Goal: Task Accomplishment & Management: Use online tool/utility

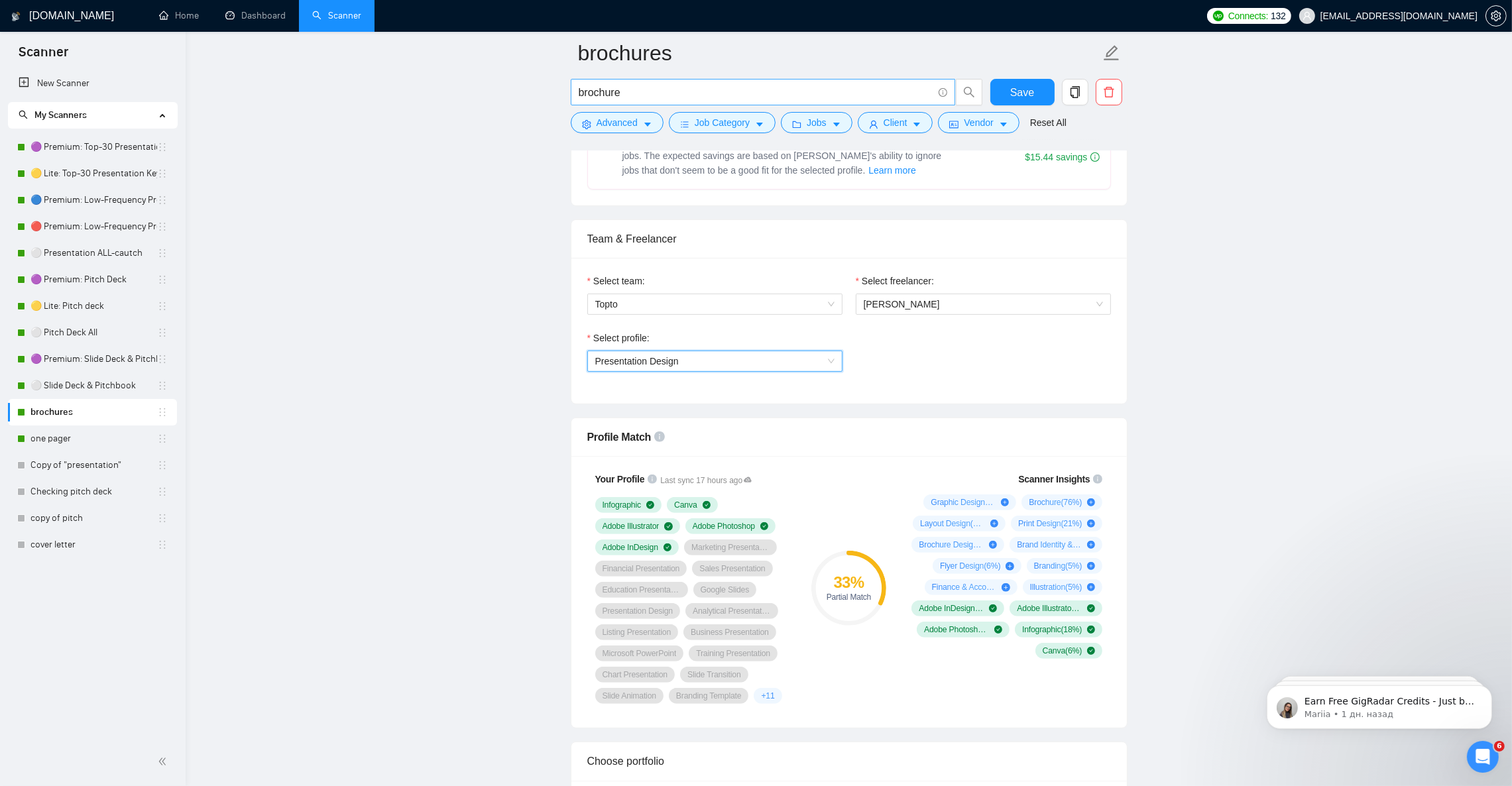
drag, startPoint x: 92, startPoint y: 280, endPoint x: 917, endPoint y: 98, distance: 844.8
click at [92, 280] on link "🟣 Premium: Pitch Deck" at bounding box center [94, 280] width 126 height 26
click at [112, 151] on link "🟣 Premium: Top-30 Presentation Keywords" at bounding box center [94, 147] width 126 height 26
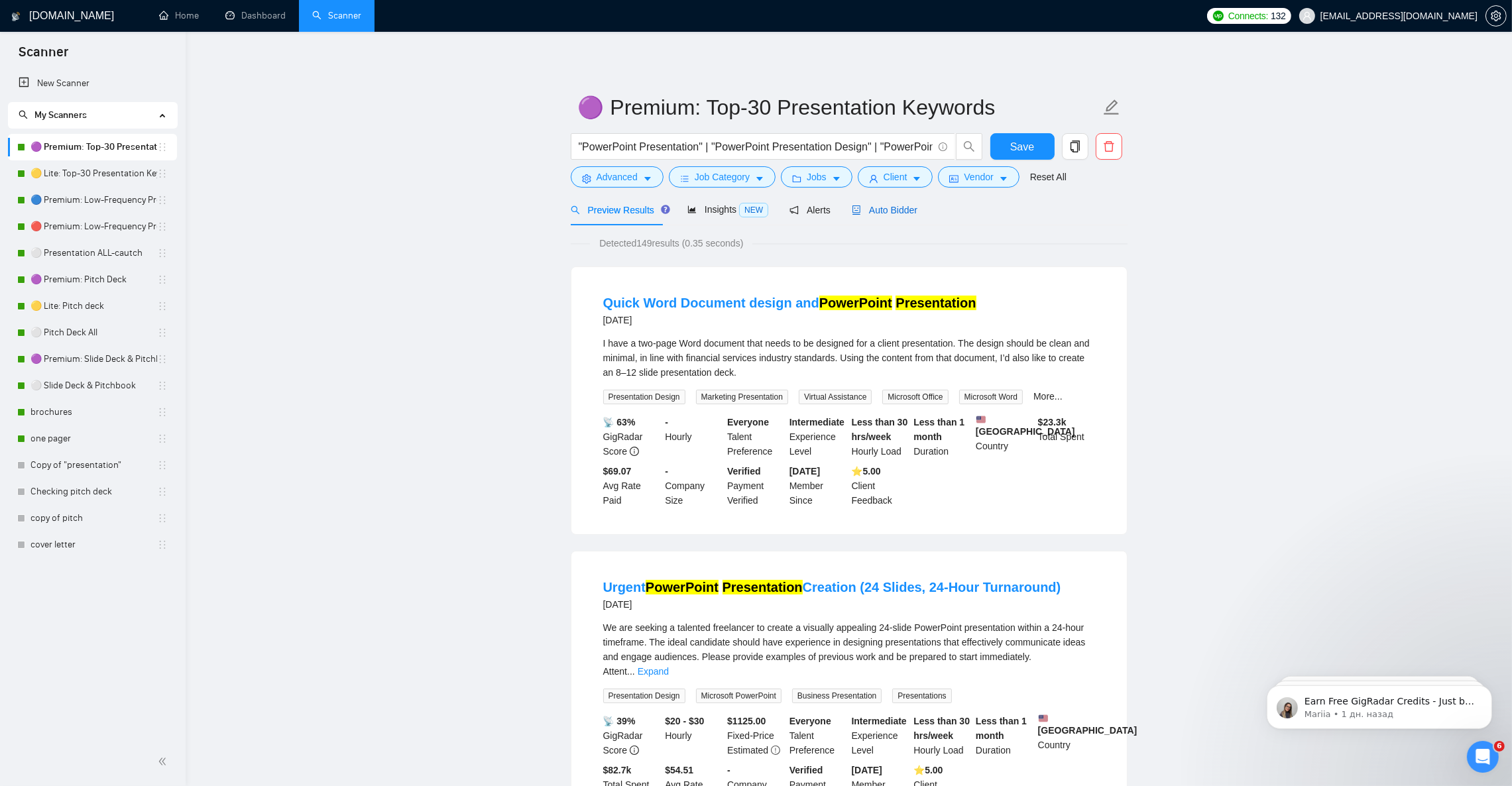
click at [905, 209] on span "Auto Bidder" at bounding box center [884, 210] width 65 height 10
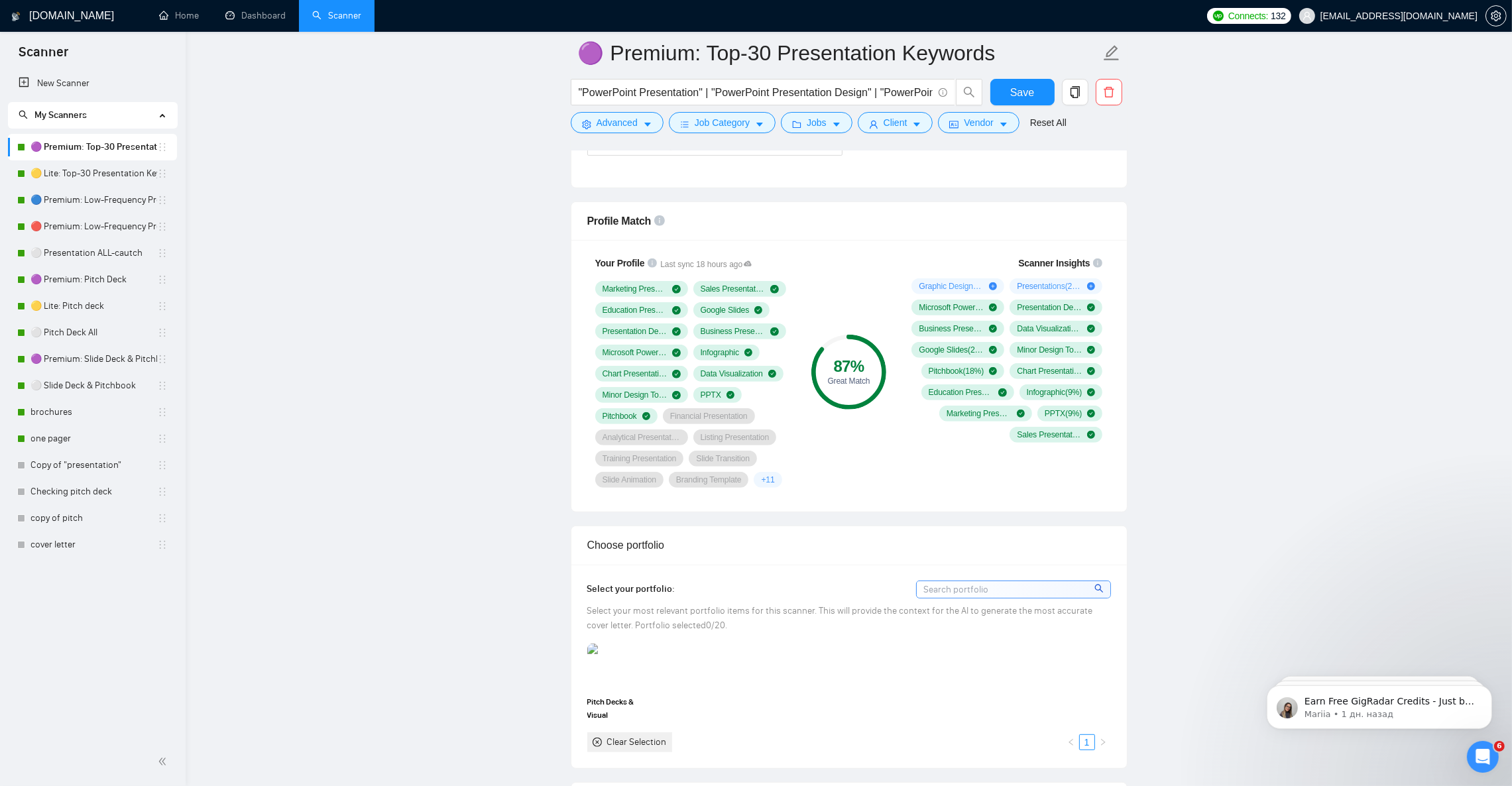
scroll to position [795, 0]
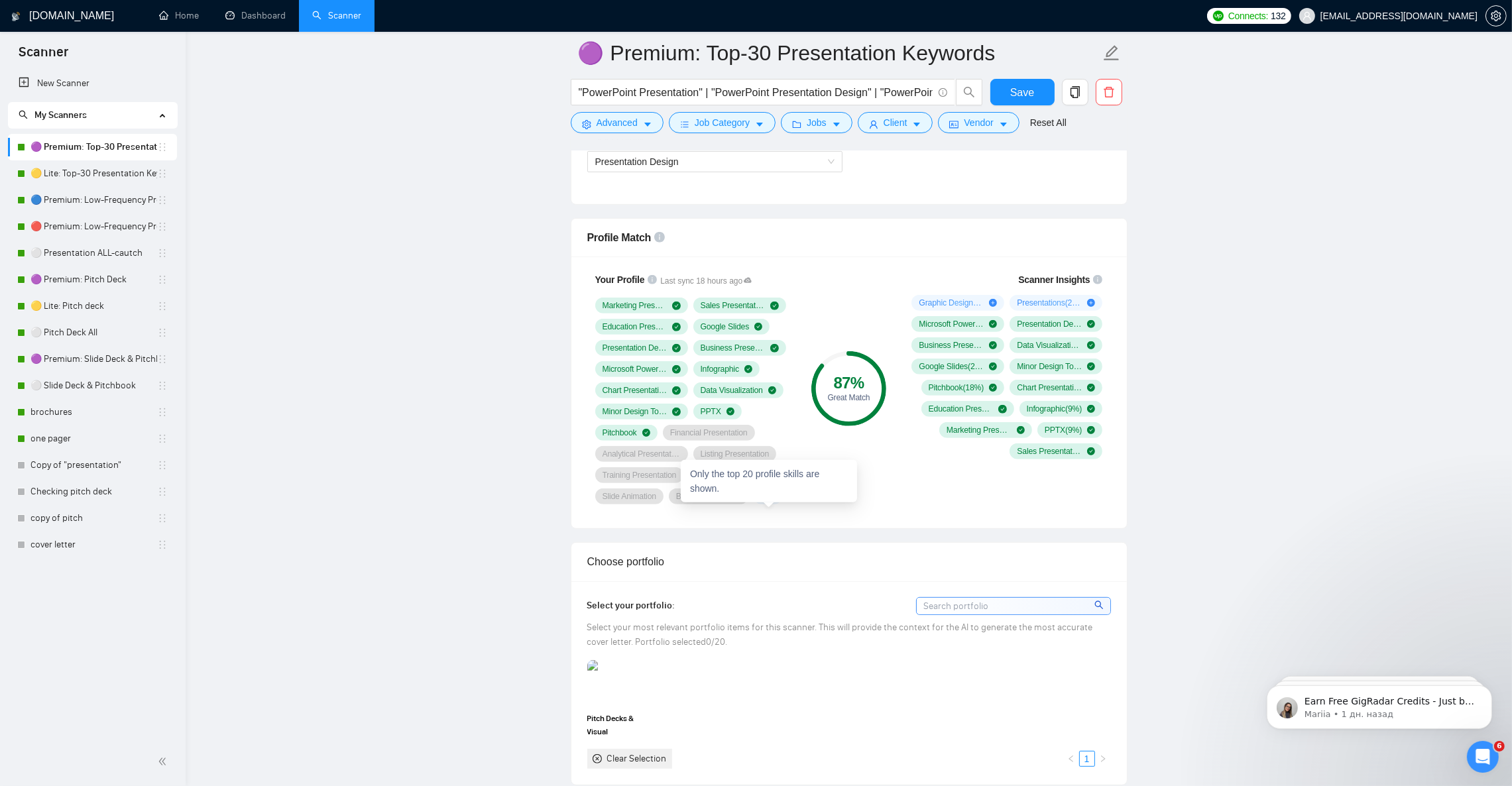
click at [765, 502] on span "+ 11" at bounding box center [767, 496] width 13 height 10
drag, startPoint x: 108, startPoint y: 174, endPoint x: 797, endPoint y: 436, distance: 737.1
click at [108, 174] on link "🟡 Lite: Top-30 Presentation Keywords" at bounding box center [94, 173] width 126 height 26
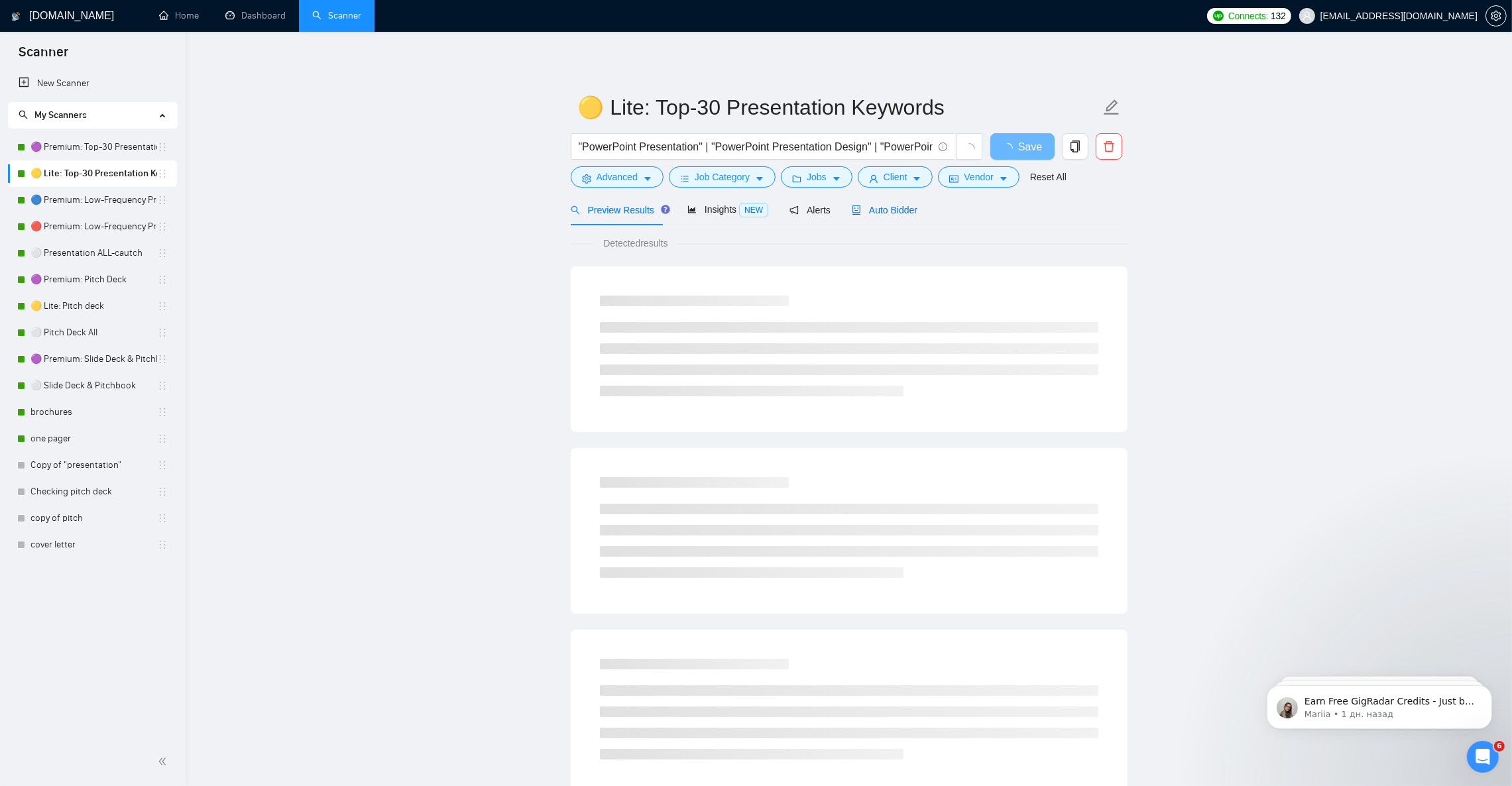
click at [873, 206] on span "Auto Bidder" at bounding box center [884, 210] width 65 height 10
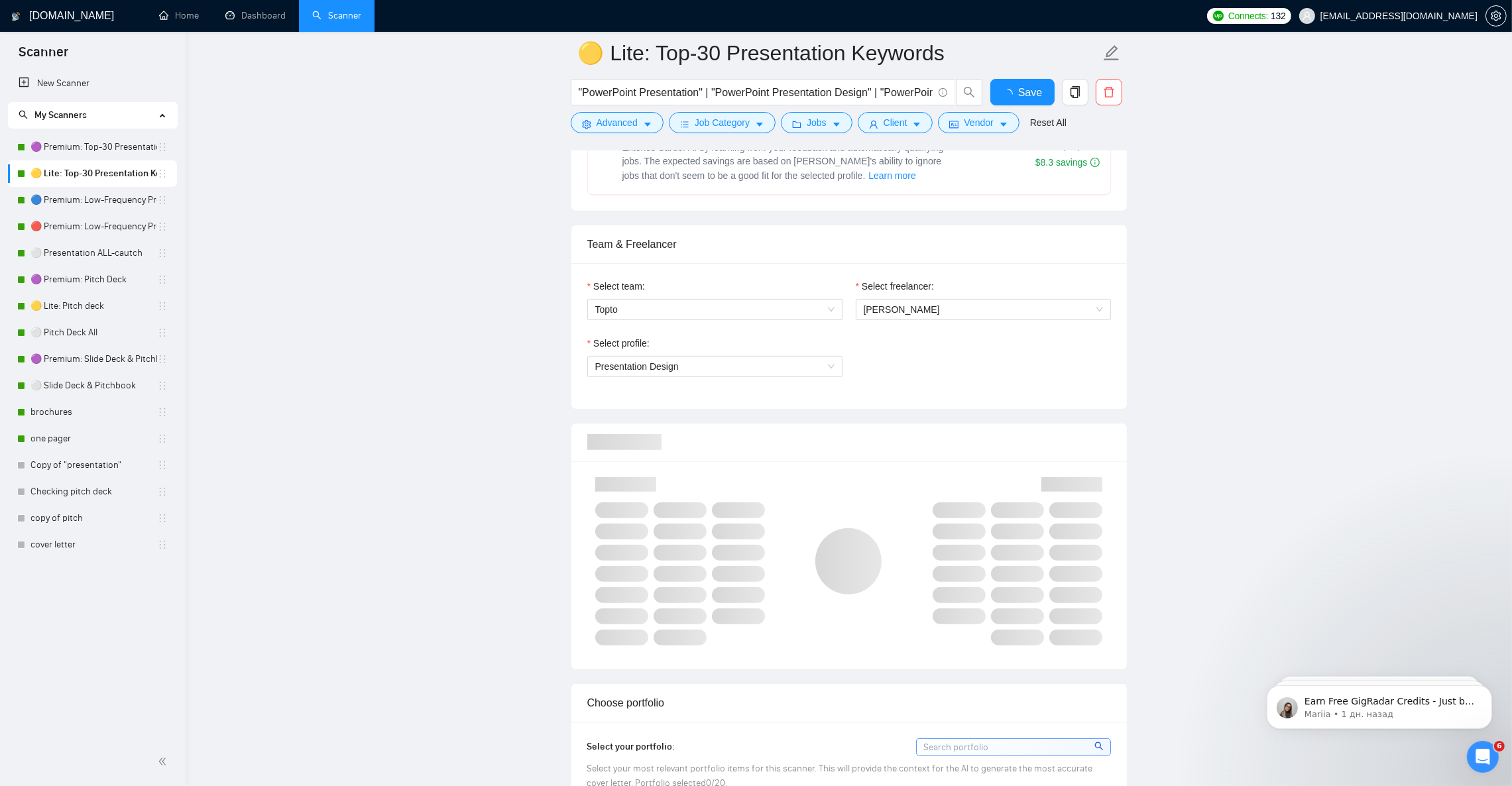
scroll to position [895, 0]
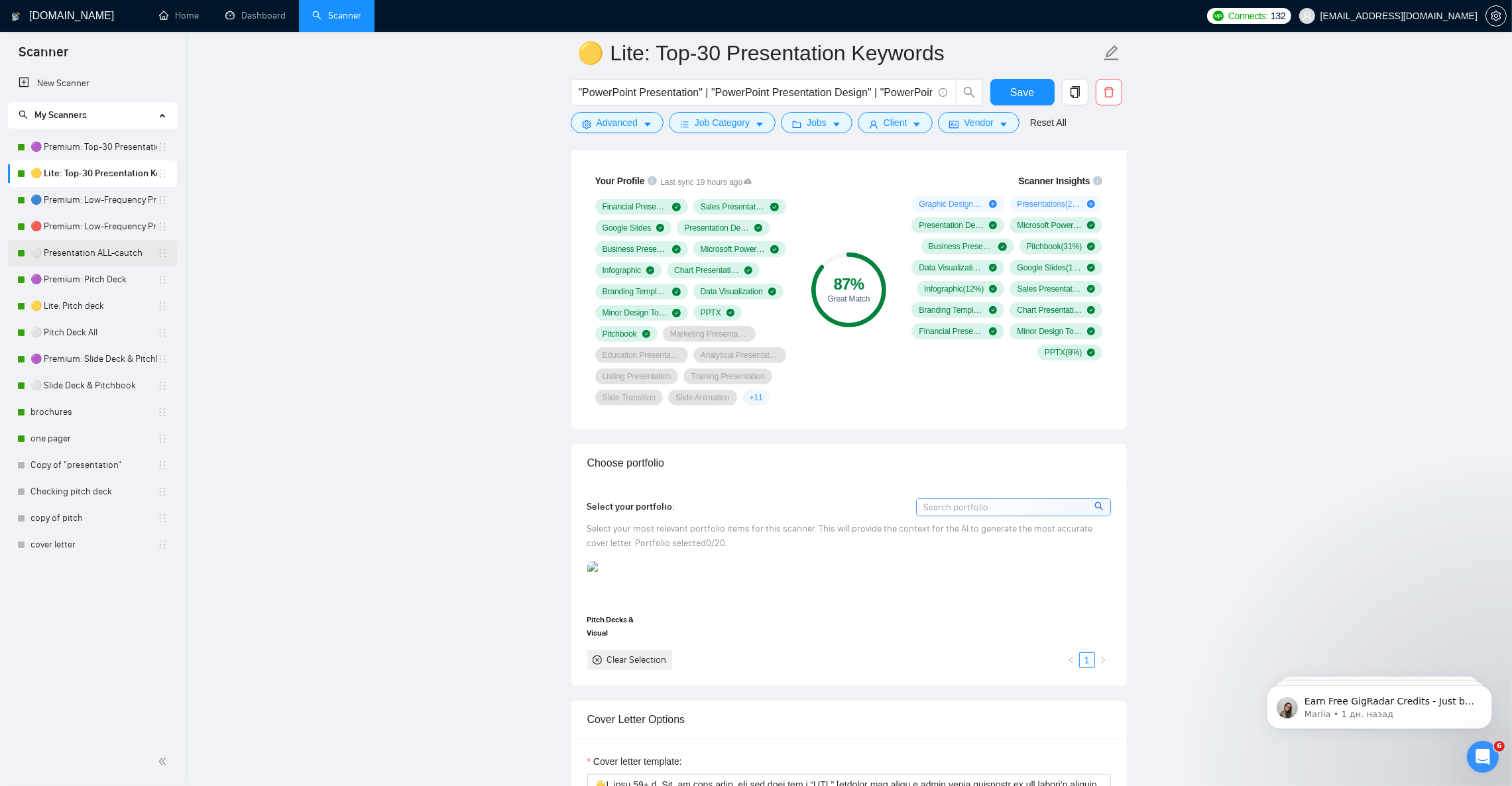
click at [72, 244] on link "⚪ Presentation ALL-cautch" at bounding box center [94, 253] width 126 height 26
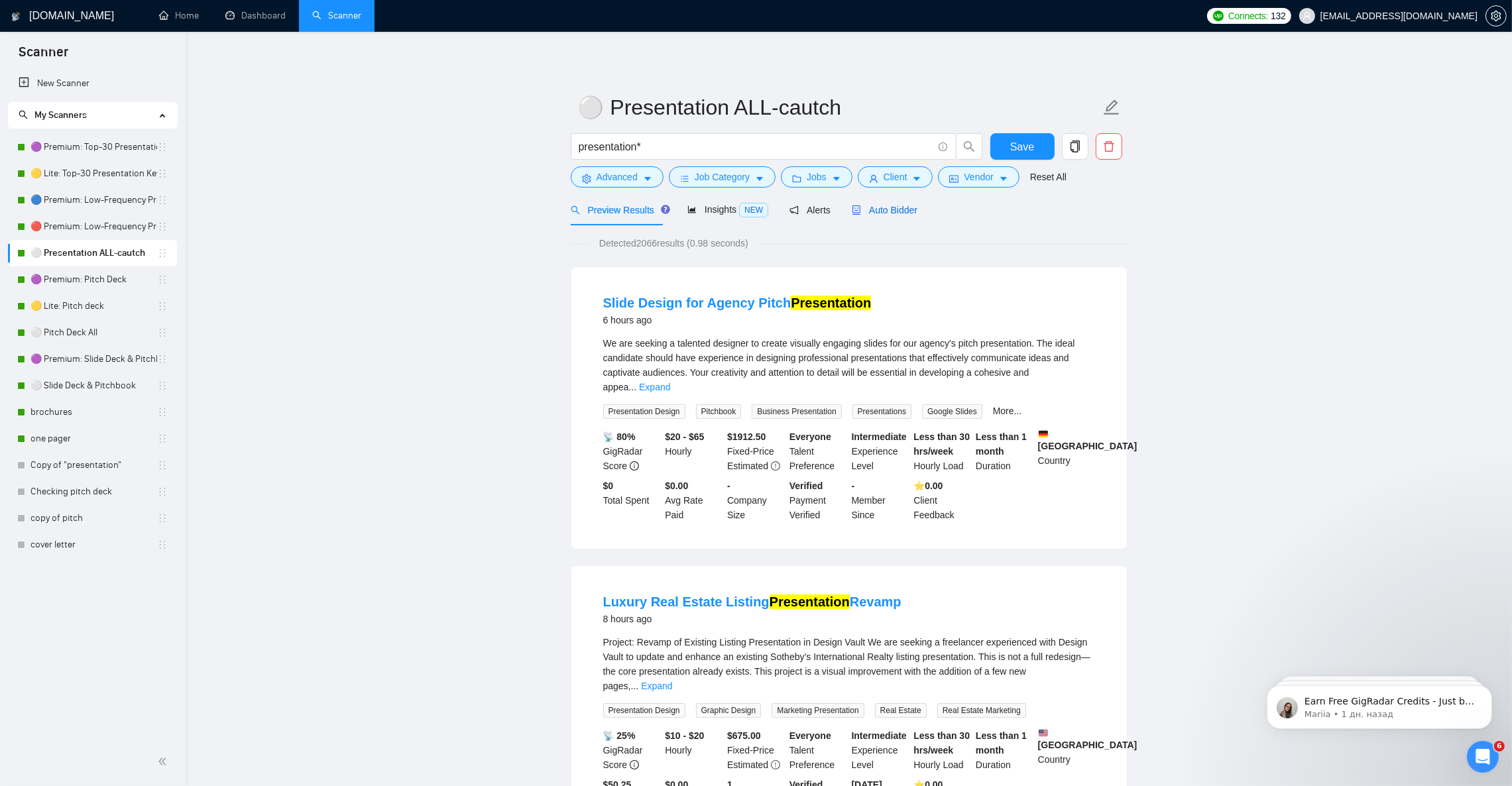
click at [881, 212] on span "Auto Bidder" at bounding box center [884, 210] width 65 height 10
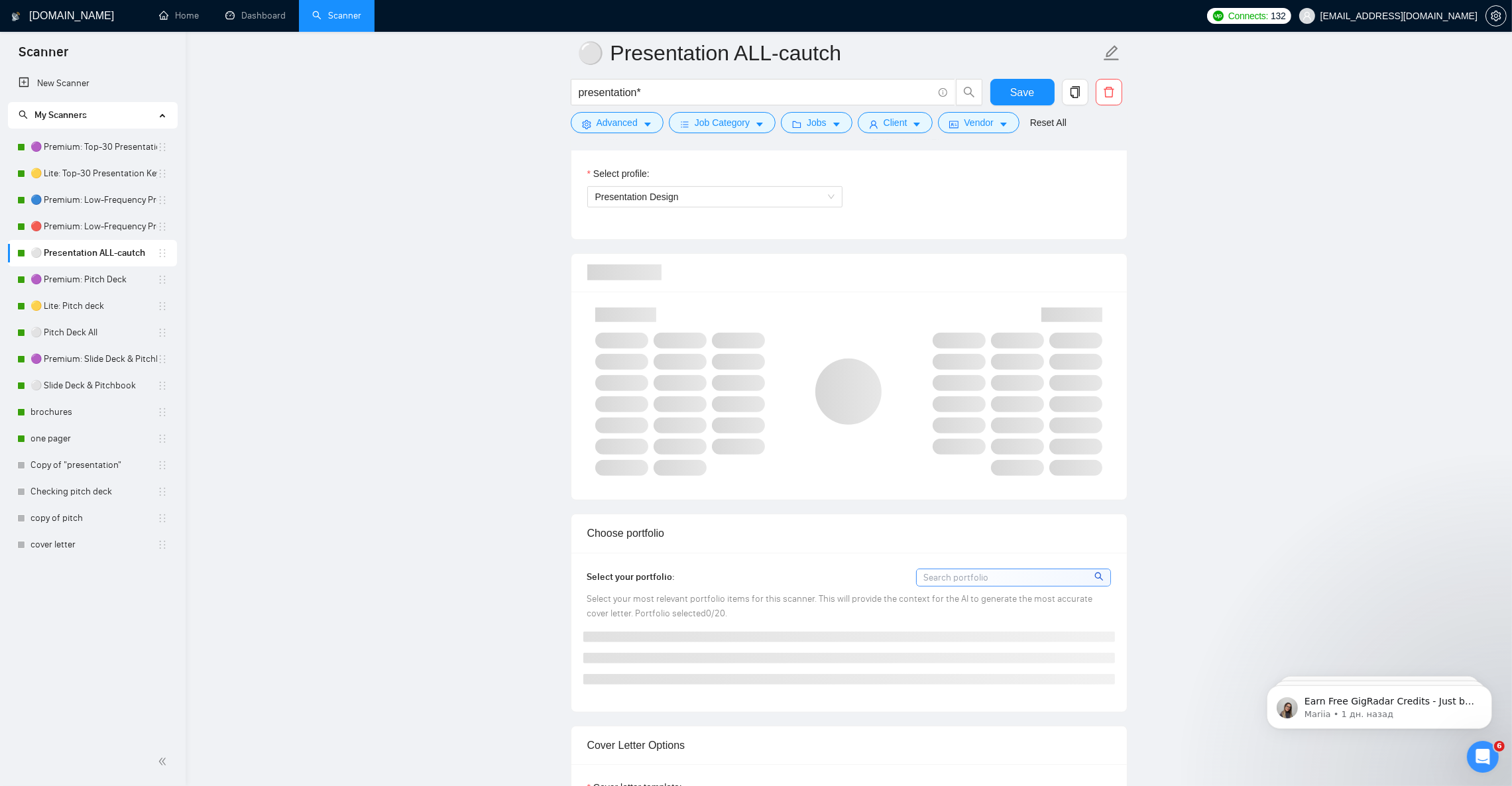
scroll to position [795, 0]
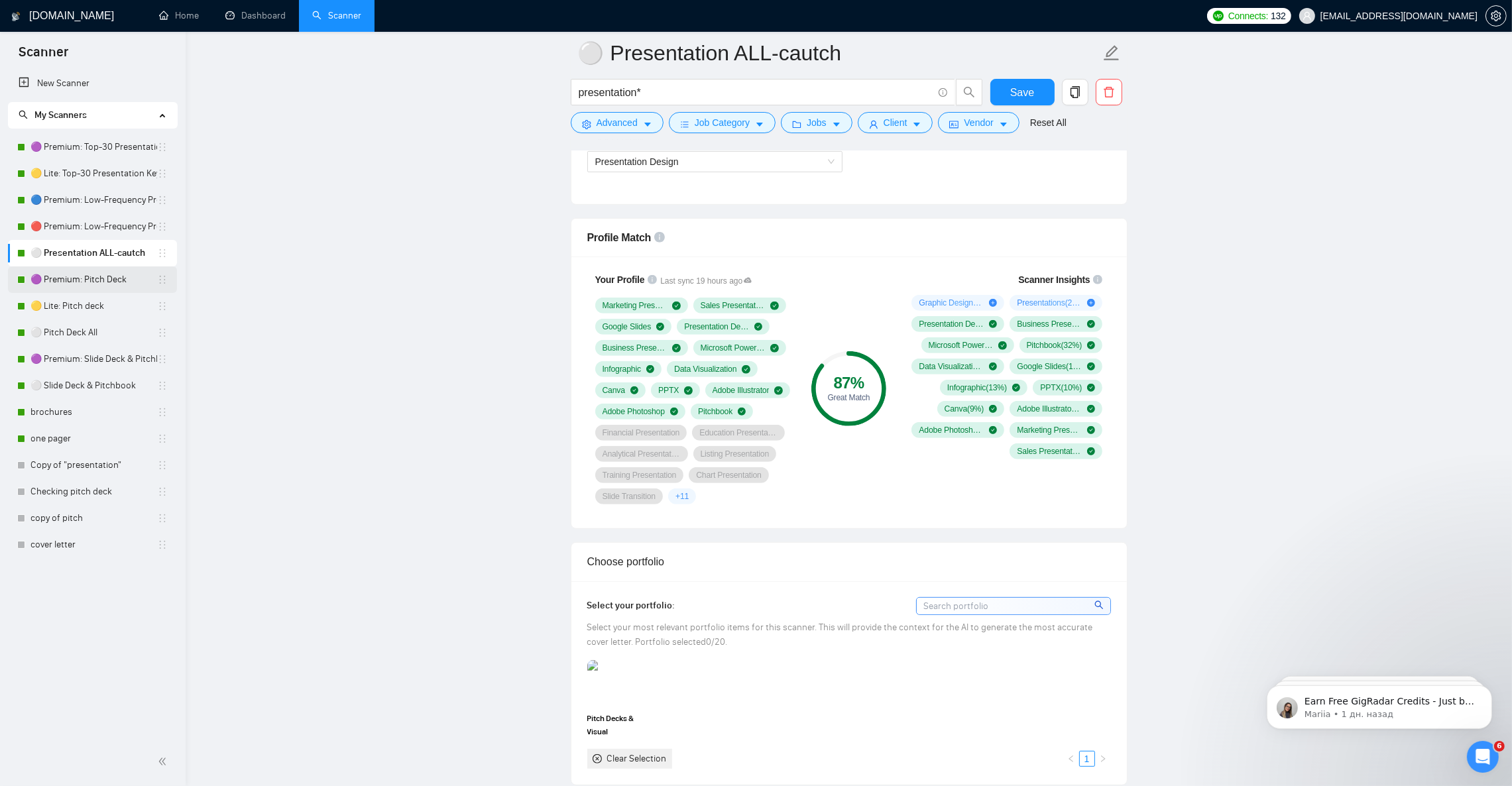
click at [87, 284] on link "🟣 Premium: Pitch Deck" at bounding box center [94, 280] width 126 height 26
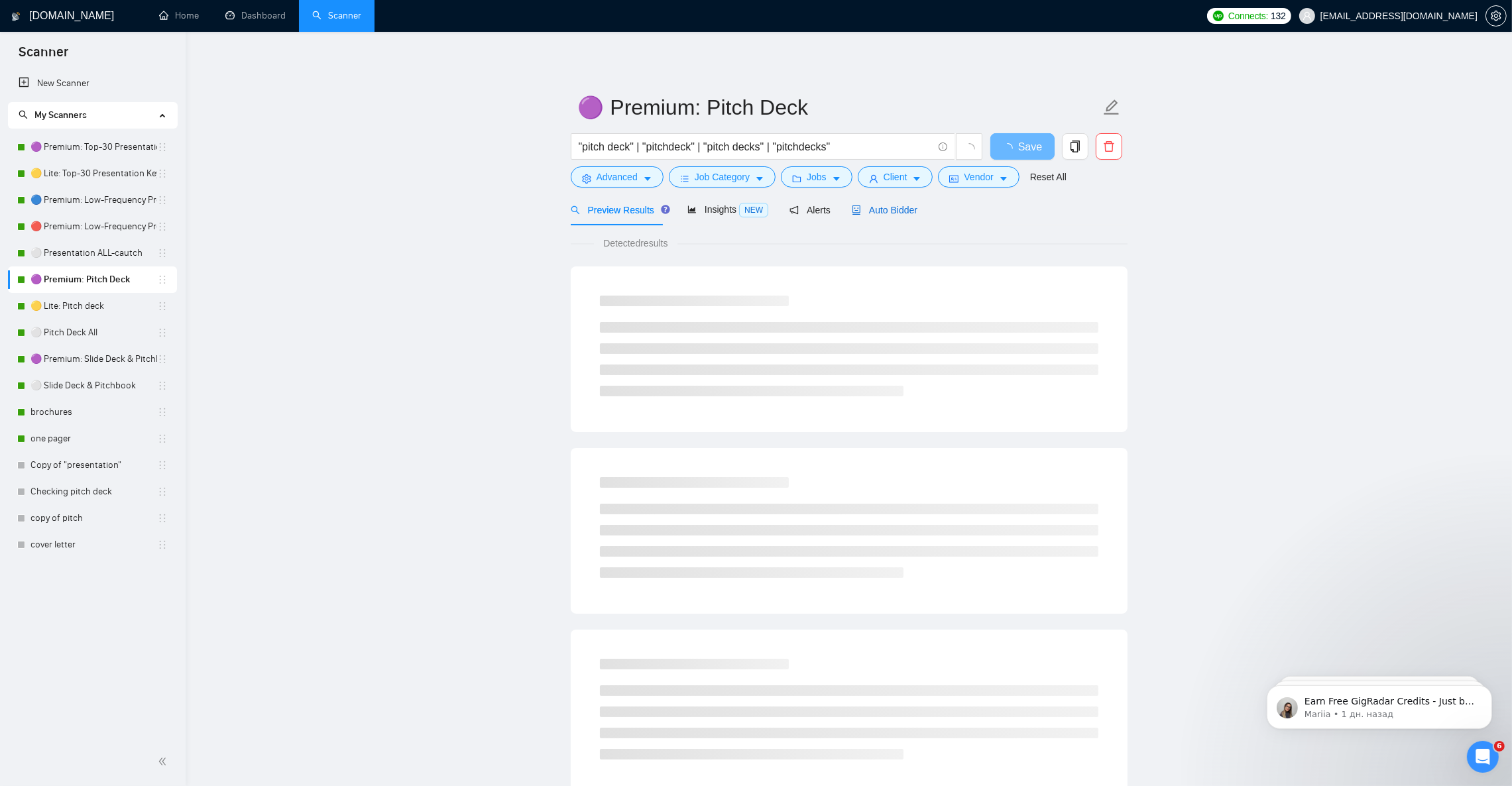
click at [865, 215] on span "Auto Bidder" at bounding box center [884, 210] width 65 height 10
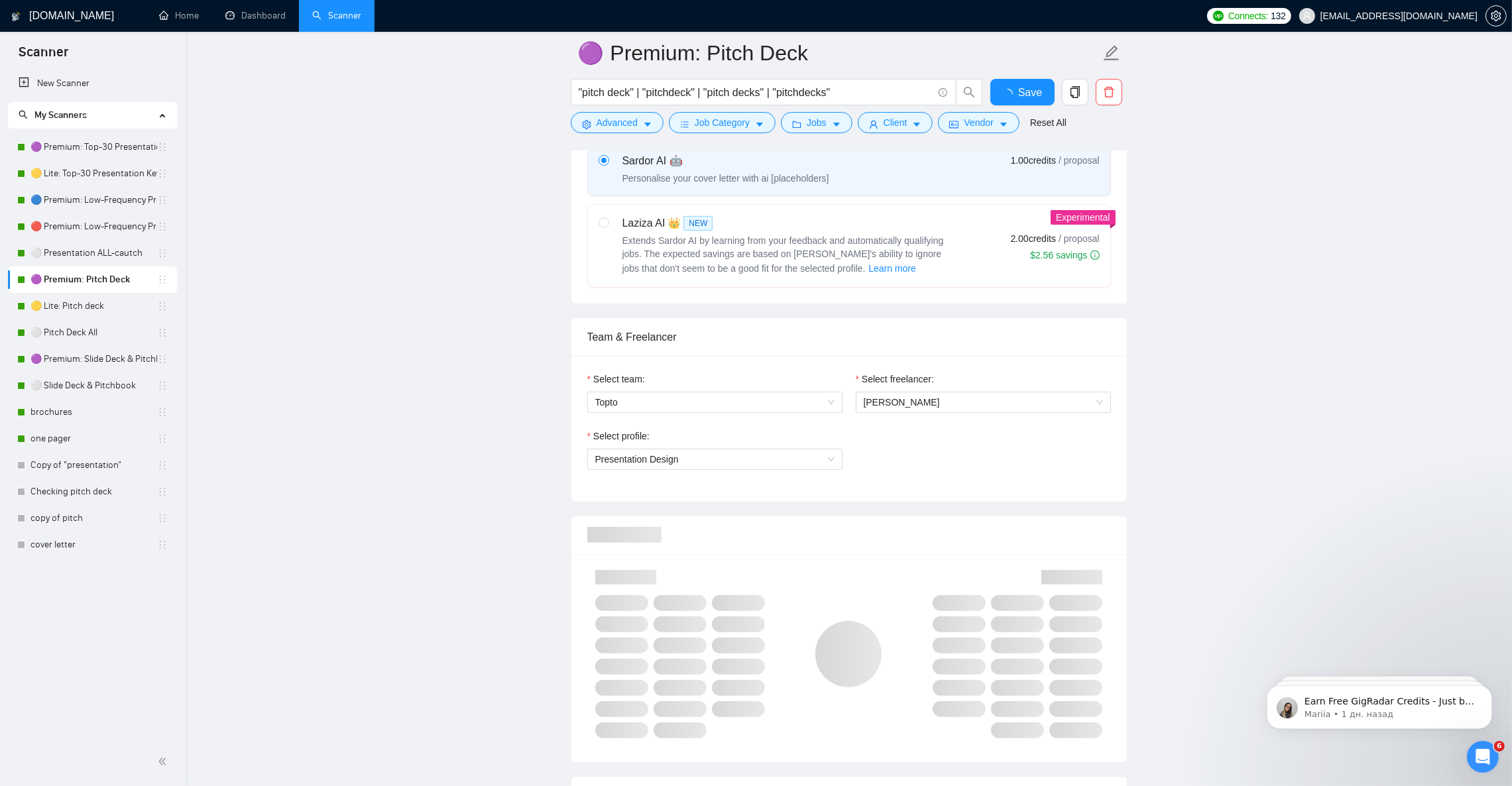
scroll to position [596, 0]
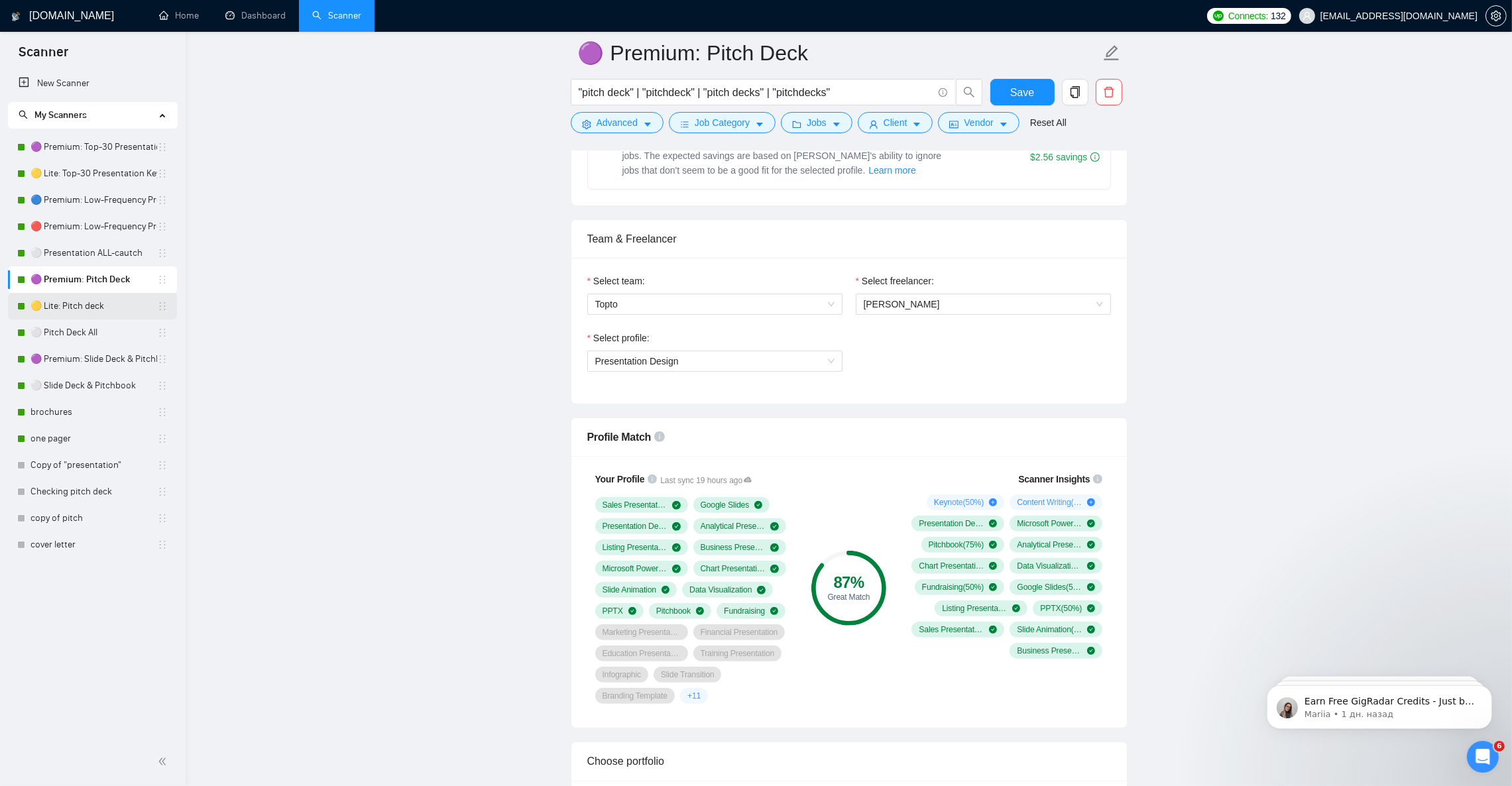
click at [74, 302] on link "🟡 Lite: Pitch deck" at bounding box center [94, 306] width 126 height 26
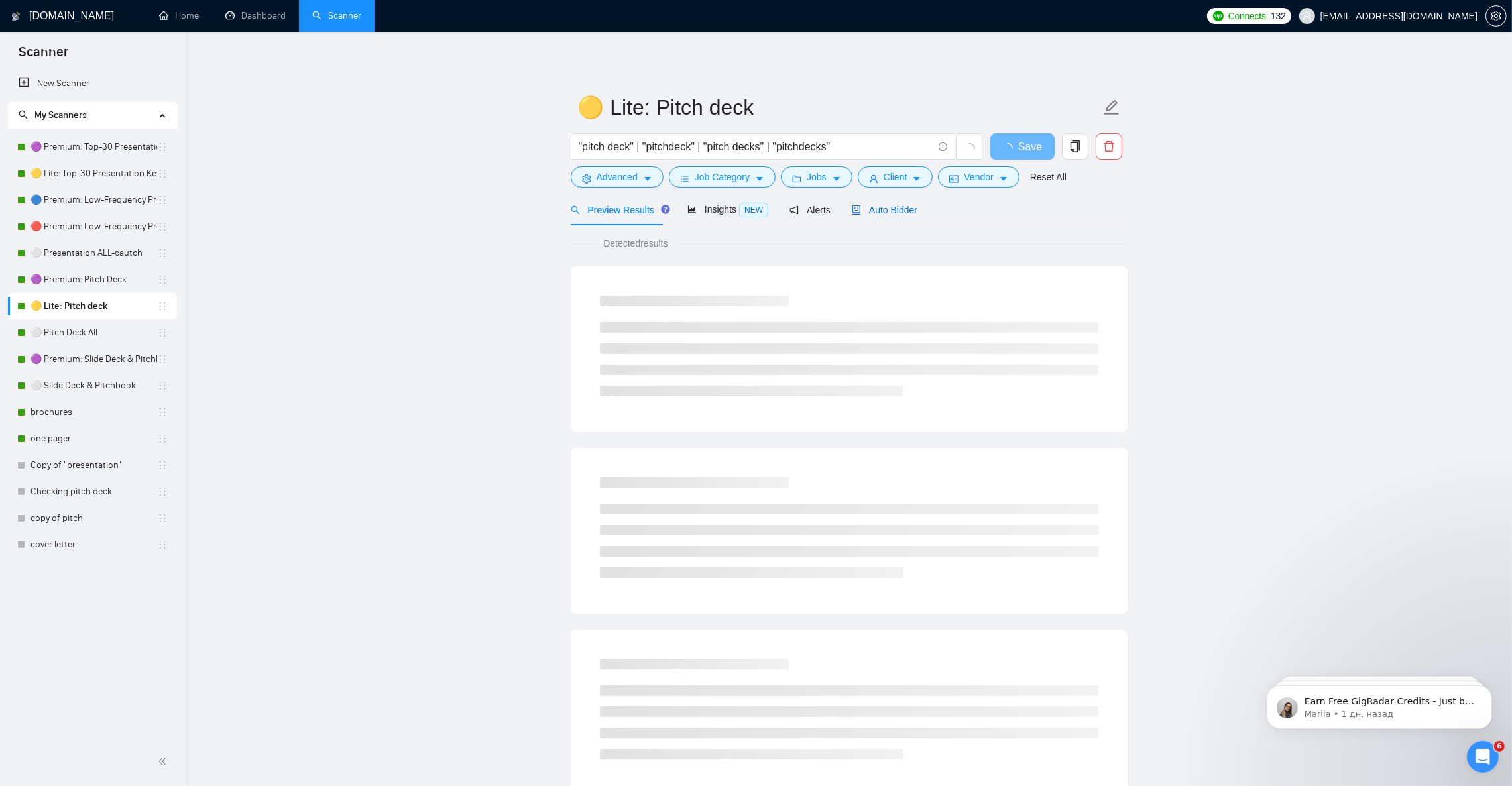
click at [885, 211] on span "Auto Bidder" at bounding box center [884, 210] width 65 height 10
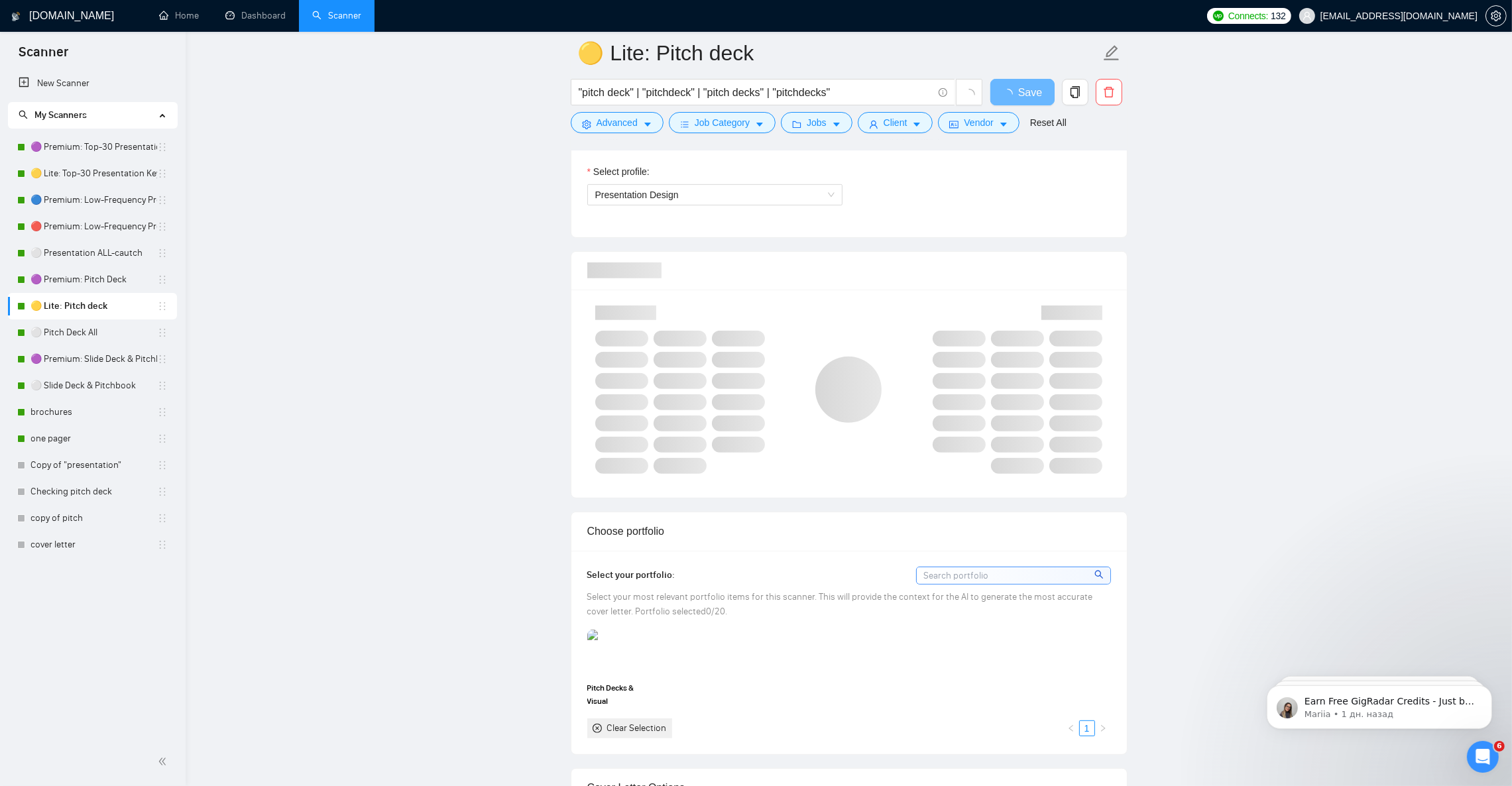
scroll to position [696, 0]
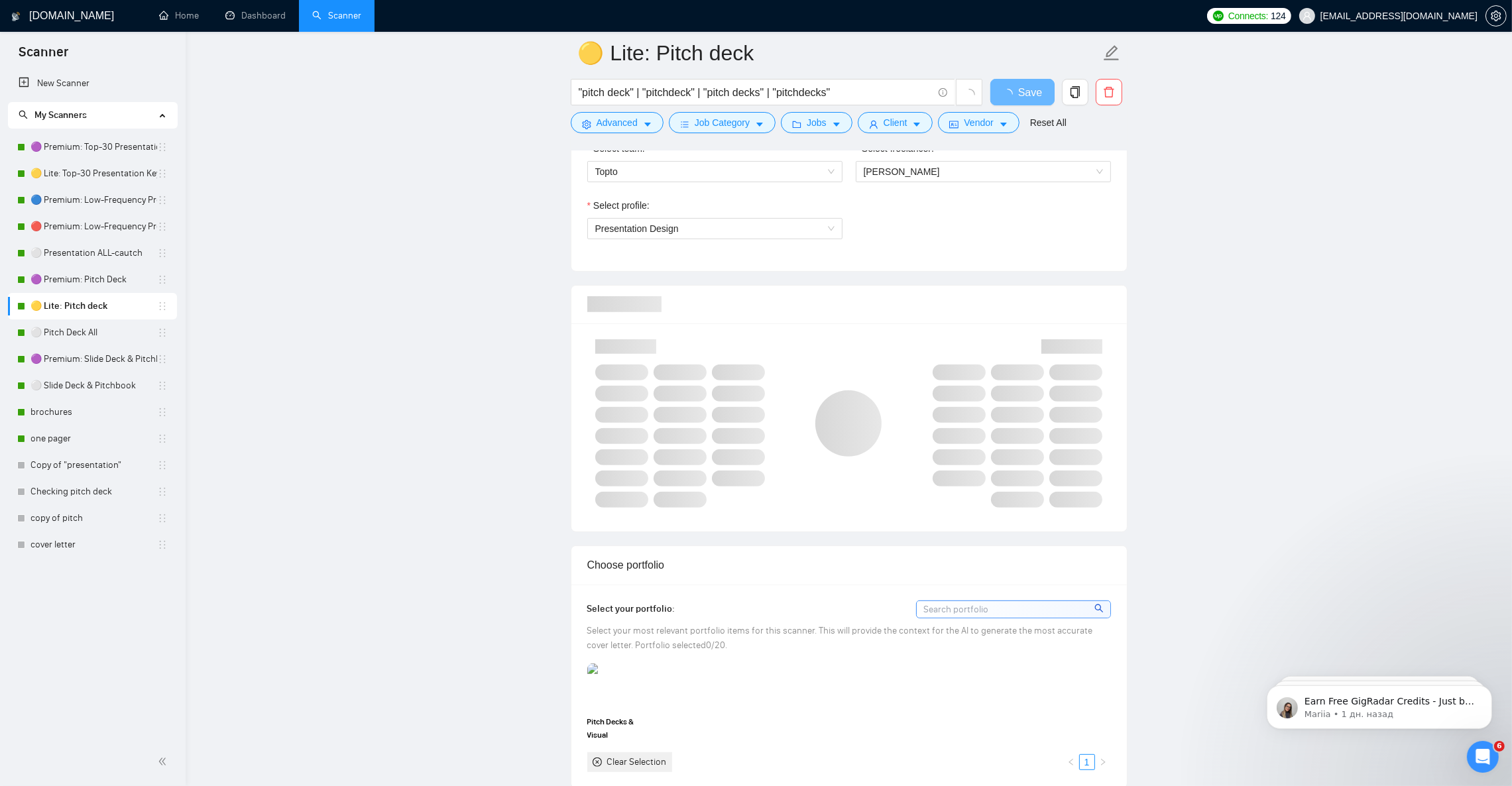
scroll to position [795, 0]
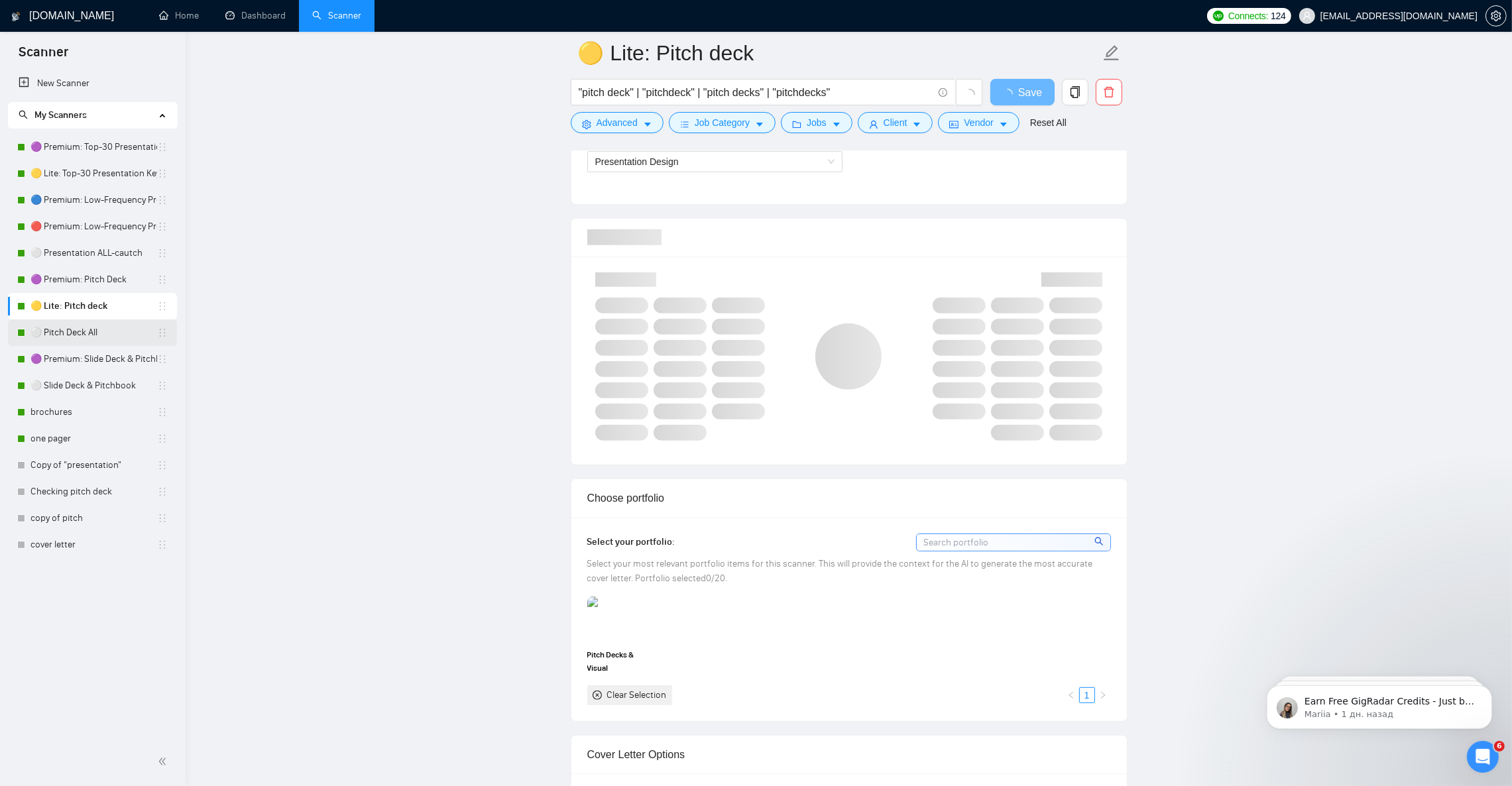
click at [86, 336] on link "⚪ Pitch Deck All" at bounding box center [94, 332] width 126 height 26
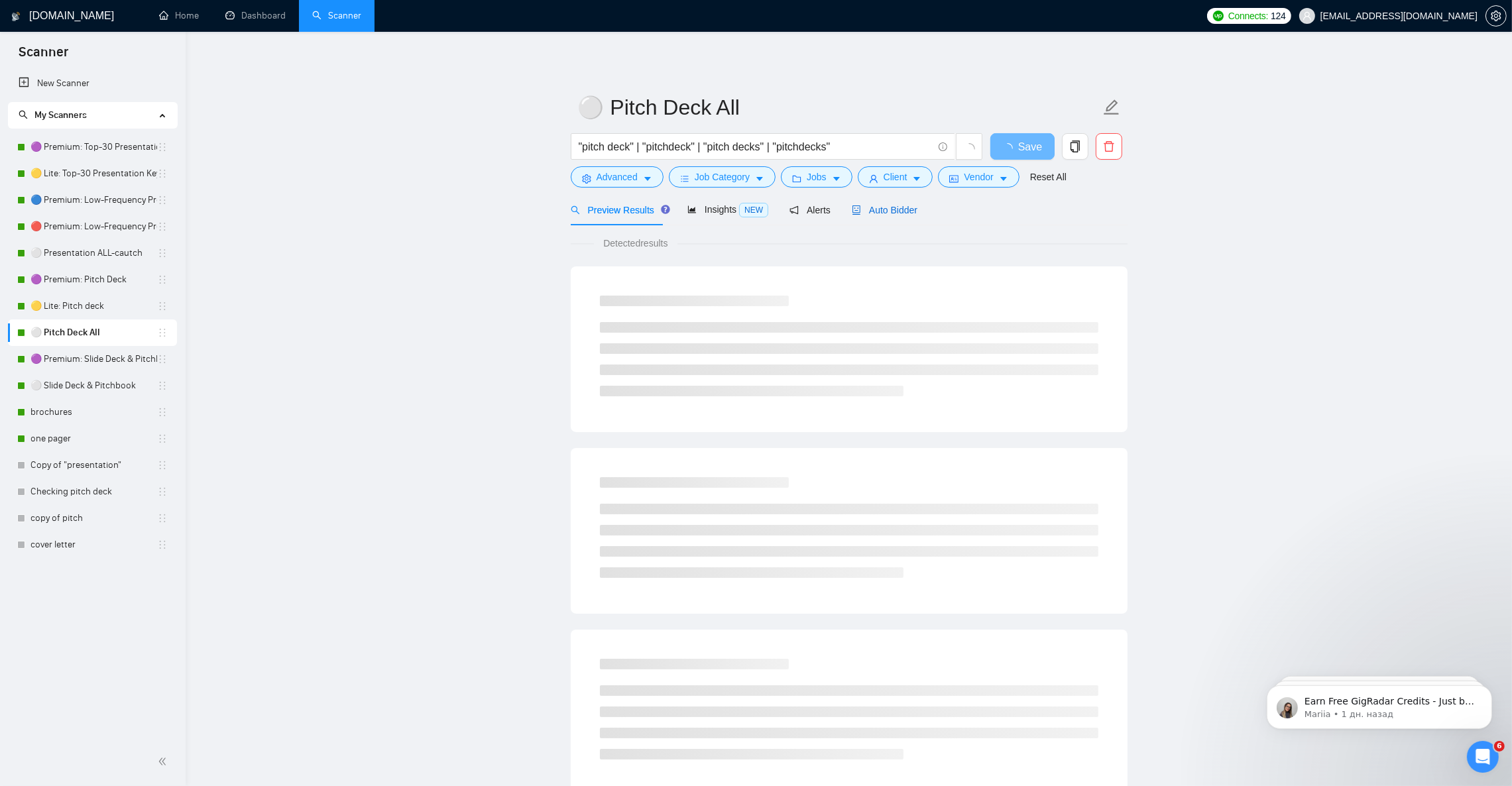
click at [893, 211] on span "Auto Bidder" at bounding box center [884, 210] width 65 height 10
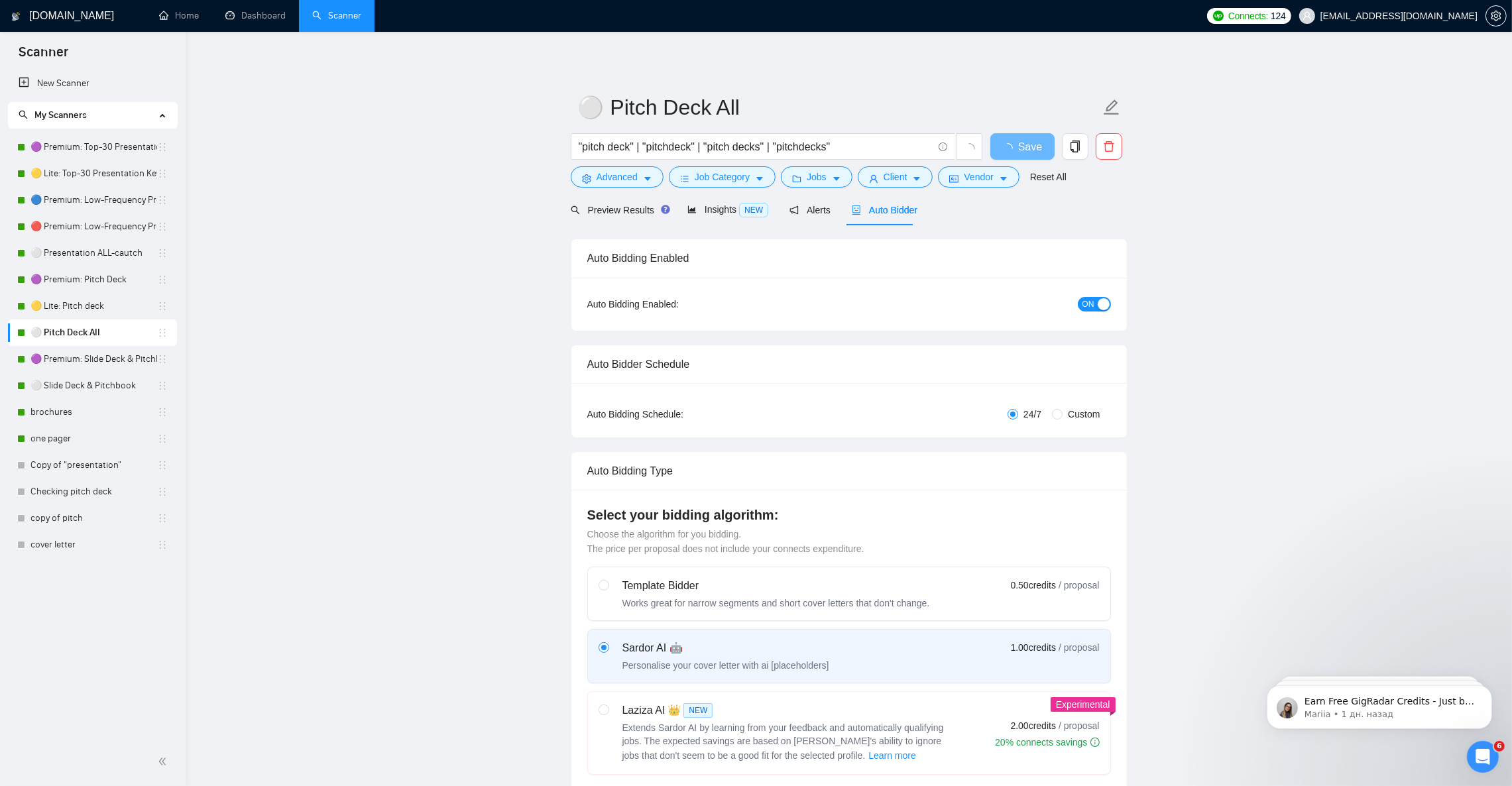
checkbox input "true"
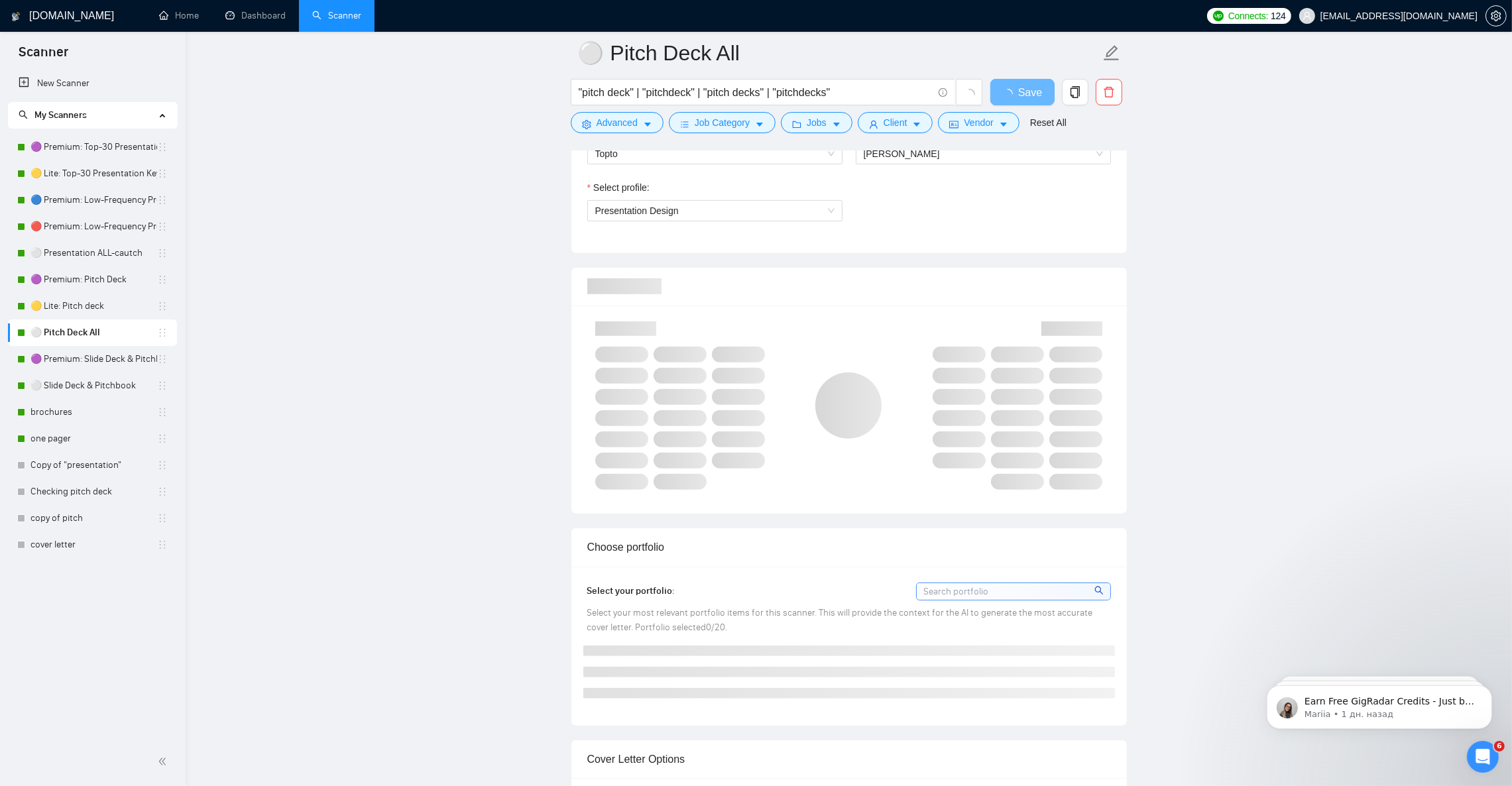
scroll to position [795, 0]
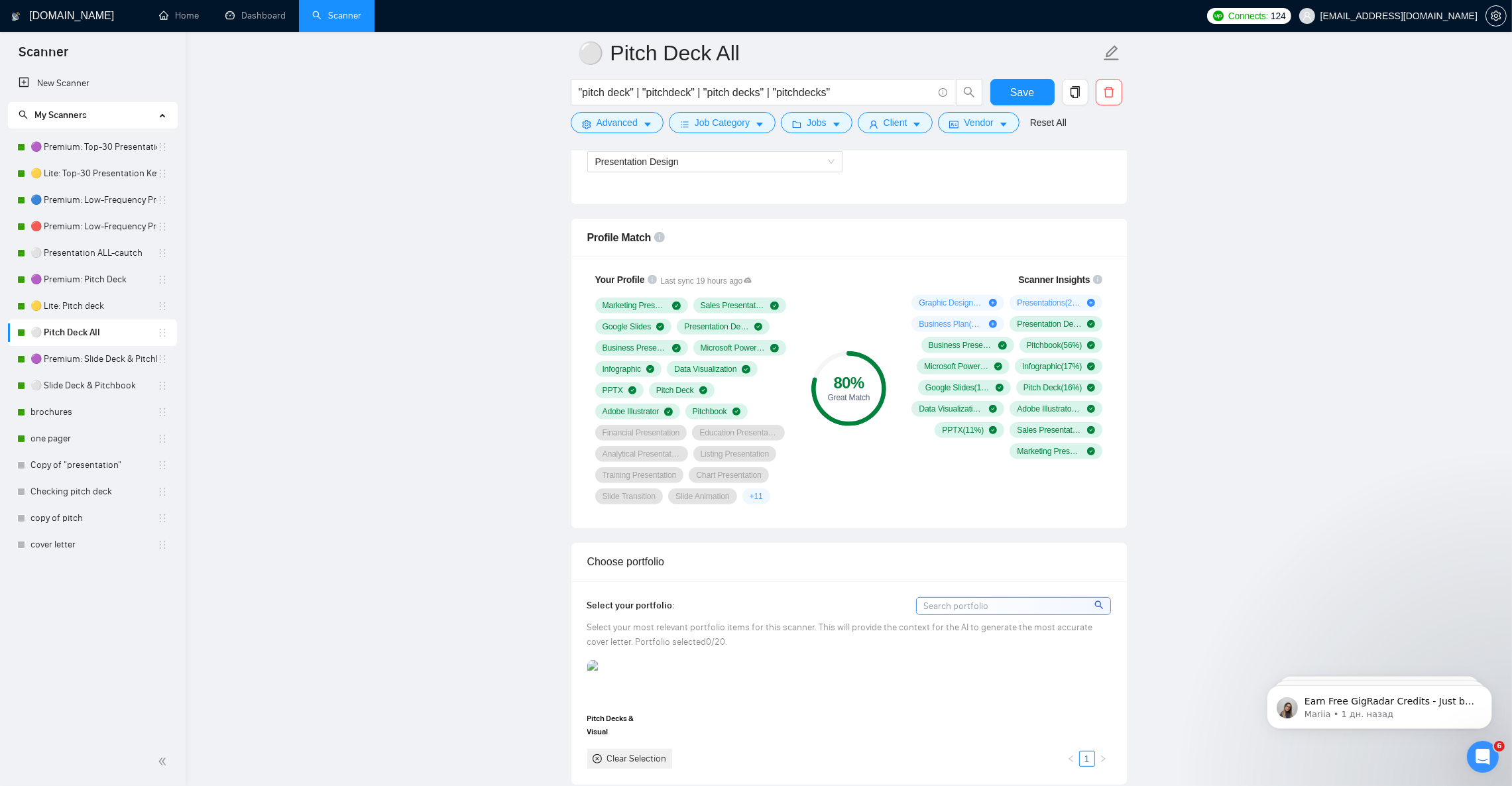
click at [71, 308] on link "🟡 Lite: Pitch deck" at bounding box center [94, 306] width 126 height 26
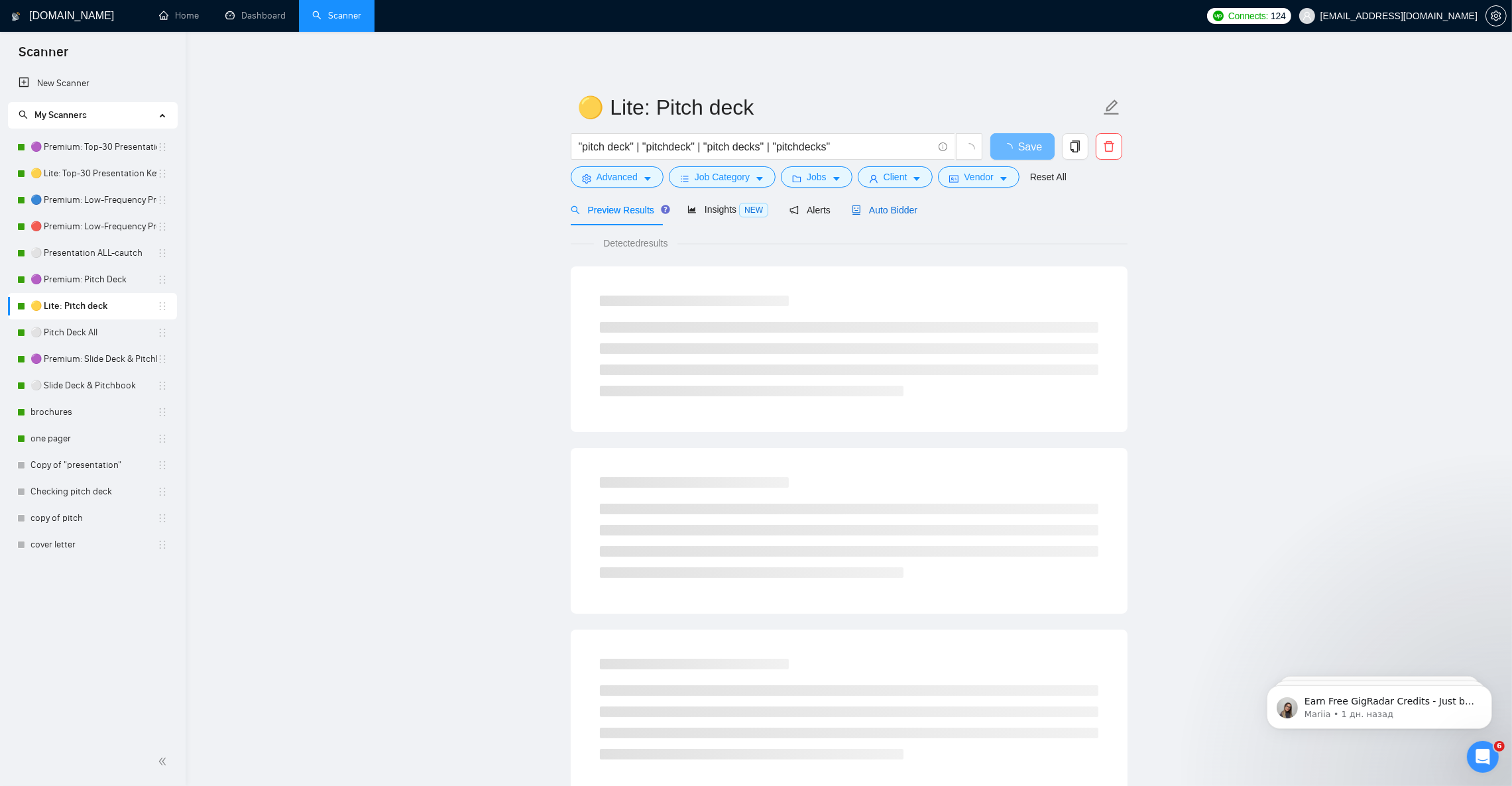
click at [880, 203] on div "Auto Bidder" at bounding box center [884, 211] width 65 height 15
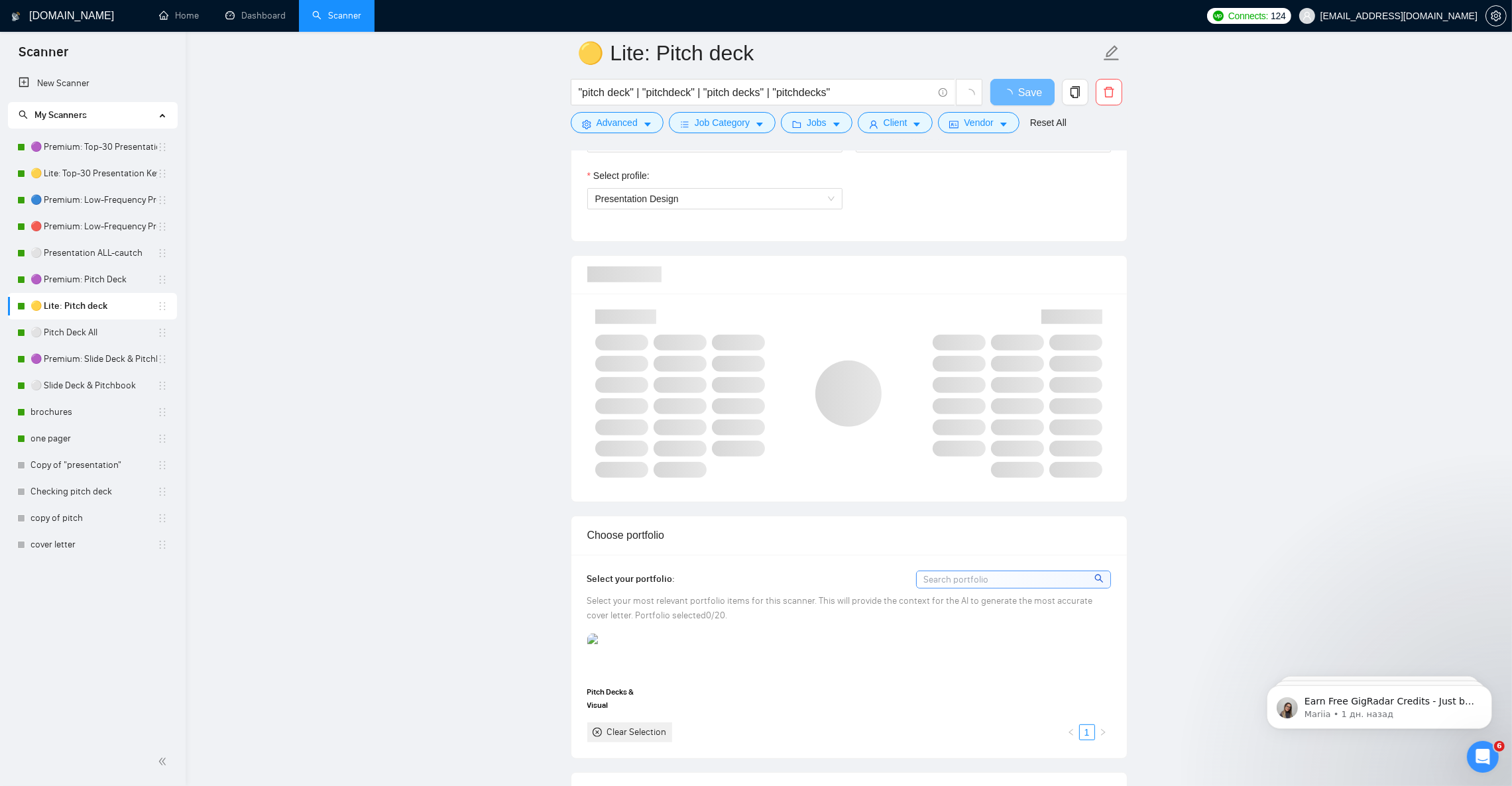
scroll to position [795, 0]
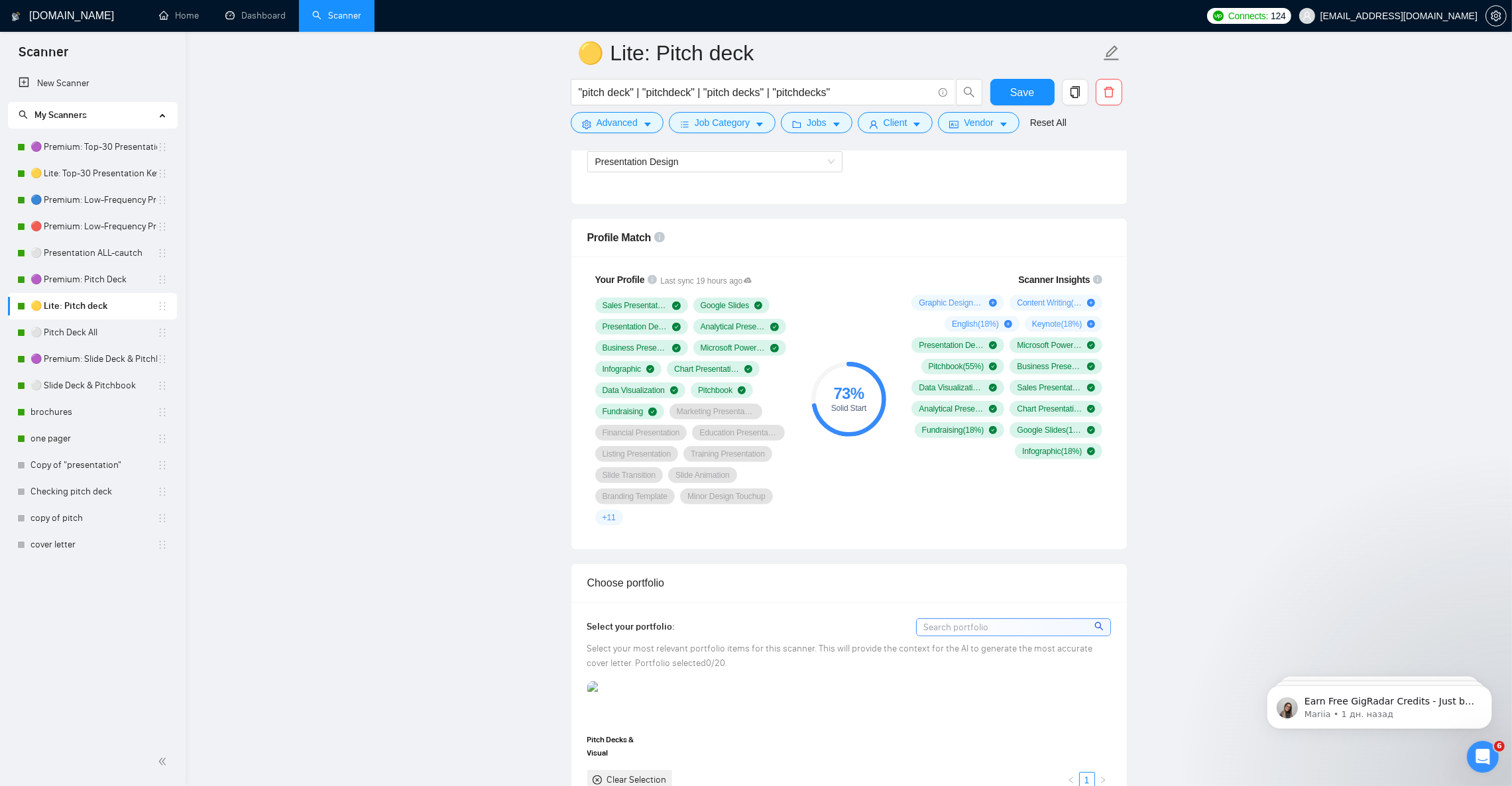
drag, startPoint x: 114, startPoint y: 361, endPoint x: 281, endPoint y: 559, distance: 259.0
click at [114, 360] on link "🟣 Premium: Slide Deck & Pitchbook" at bounding box center [94, 359] width 126 height 26
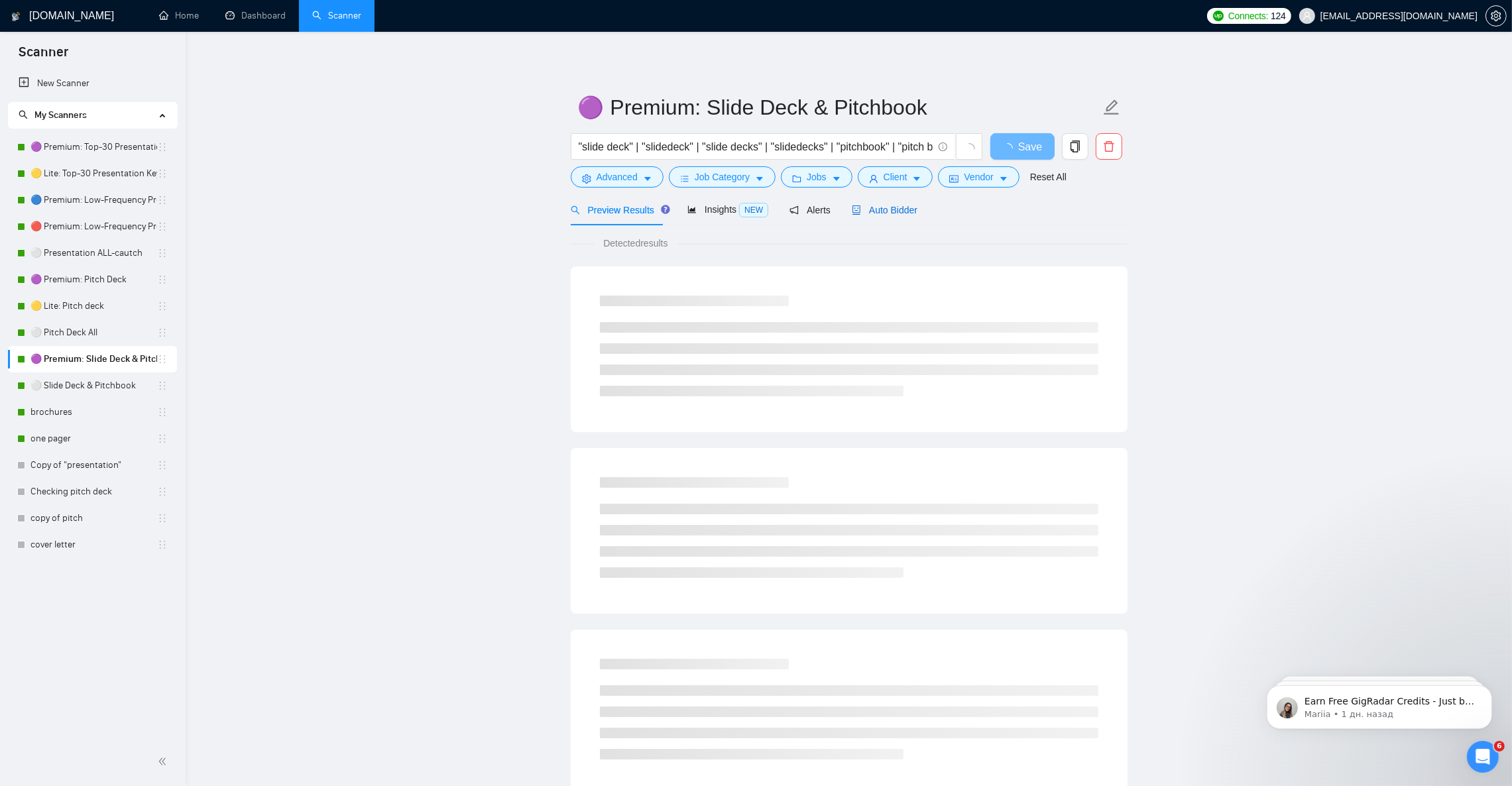
click at [878, 203] on div "Auto Bidder" at bounding box center [884, 211] width 65 height 15
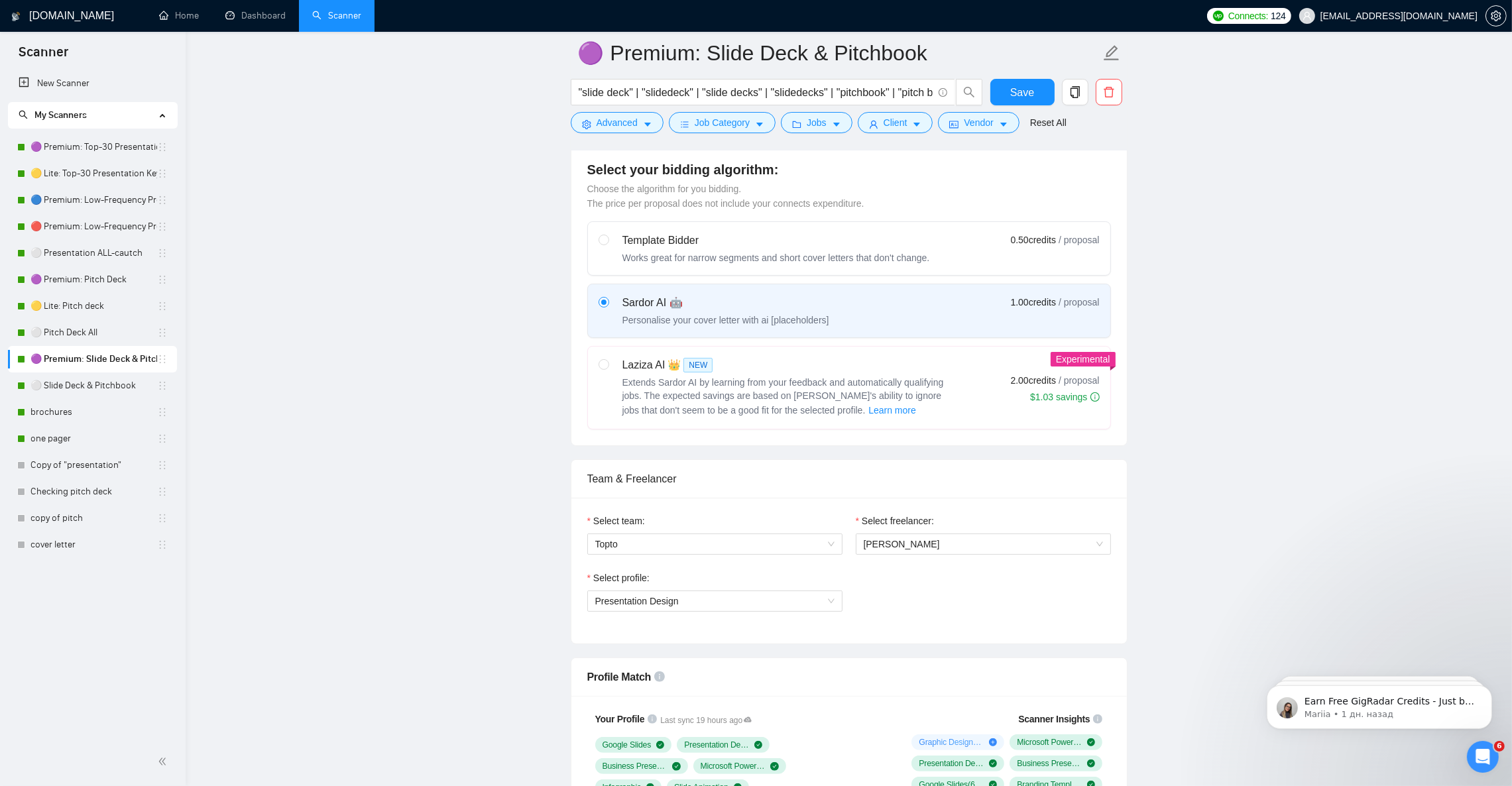
scroll to position [696, 0]
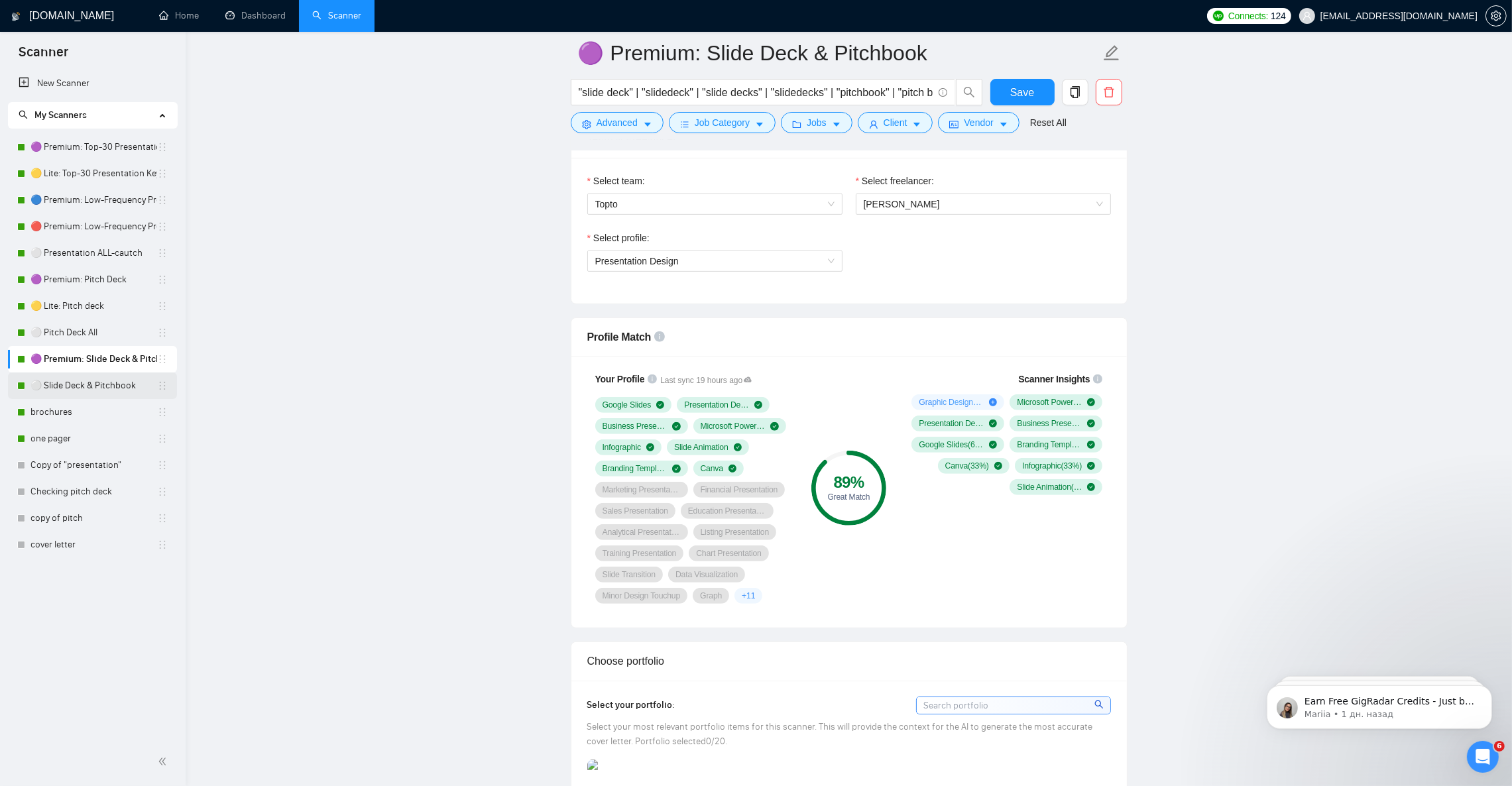
click at [79, 381] on link "⚪ Slide Deck & Pitchbook" at bounding box center [94, 386] width 126 height 26
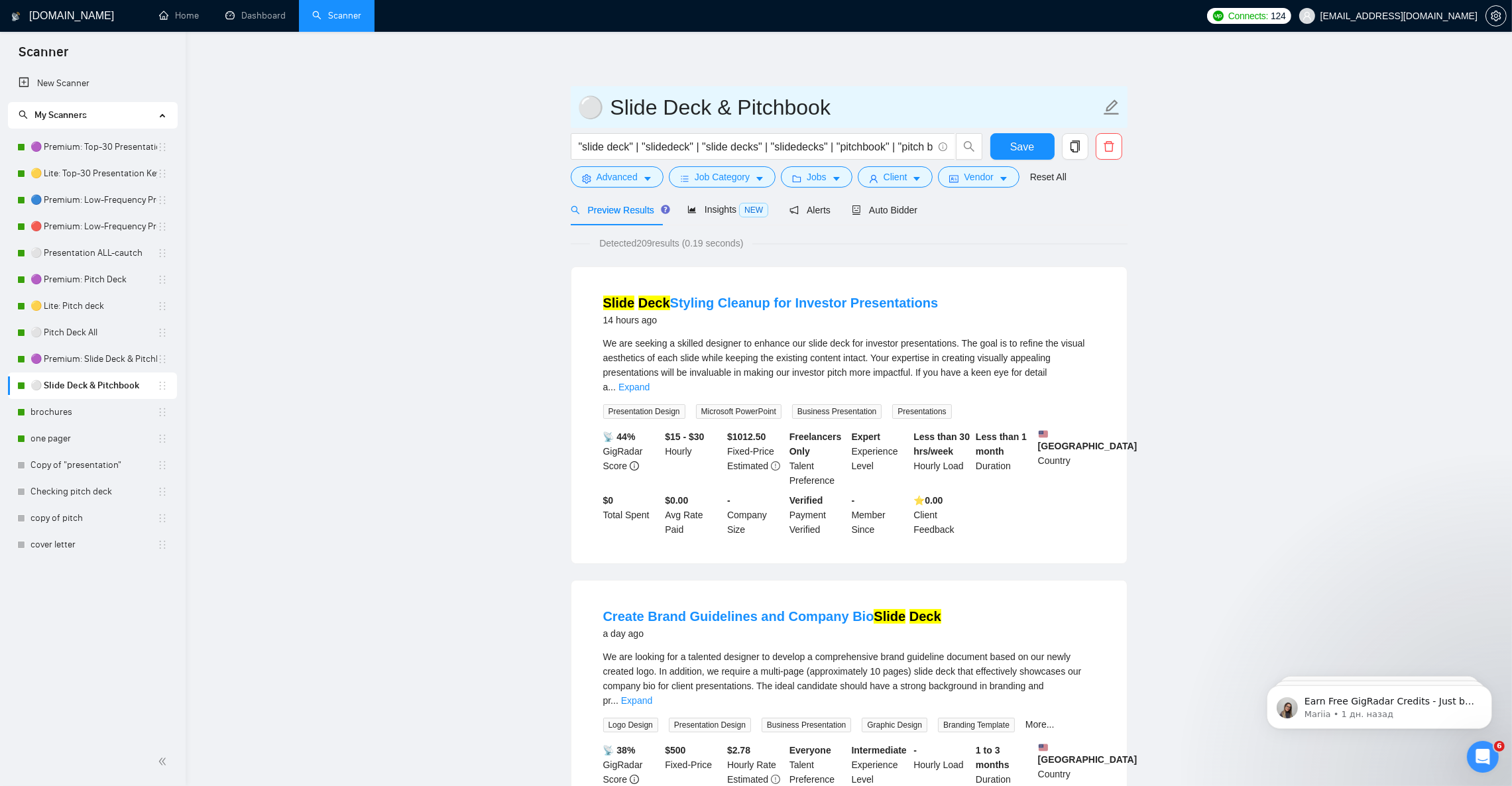
click at [1109, 106] on icon "edit" at bounding box center [1112, 107] width 15 height 15
type input "⚪ Slide Deck & Pitchbook ALL"
click at [878, 206] on span "Auto Bidder" at bounding box center [884, 210] width 65 height 10
